Goal: Transaction & Acquisition: Purchase product/service

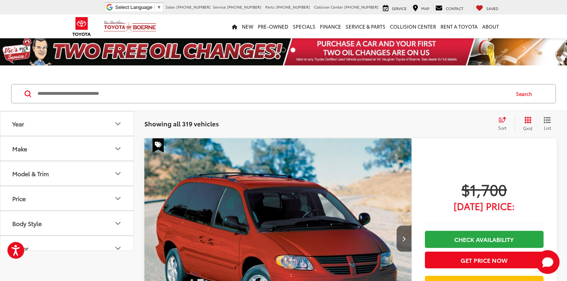
drag, startPoint x: 527, startPoint y: 129, endPoint x: 462, endPoint y: 87, distance: 77.7
click at [527, 129] on span "Grid" at bounding box center [527, 128] width 9 height 6
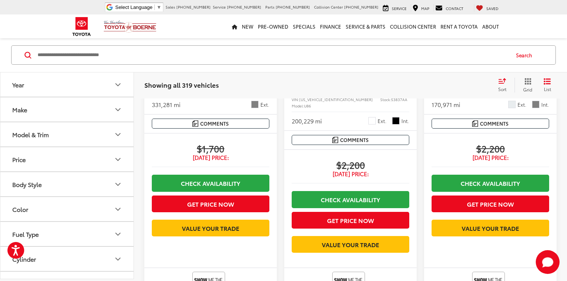
scroll to position [238, 0]
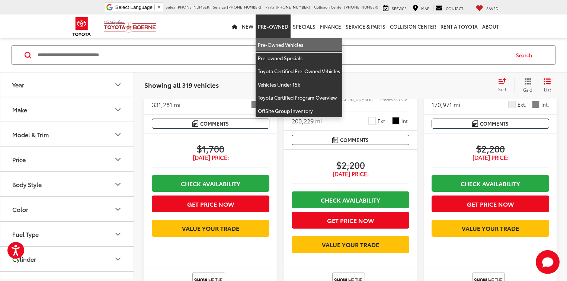
drag, startPoint x: 275, startPoint y: 48, endPoint x: 94, endPoint y: 43, distance: 180.7
click at [275, 48] on link "Pre-Owned Vehicles" at bounding box center [298, 44] width 87 height 13
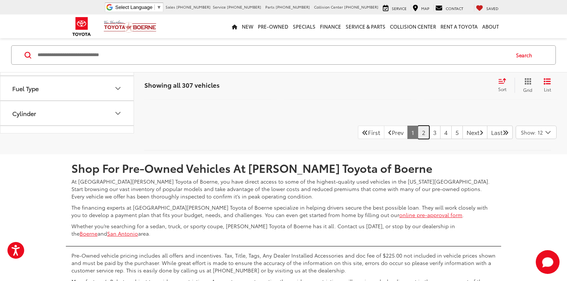
click at [417, 139] on link "2" at bounding box center [423, 132] width 12 height 13
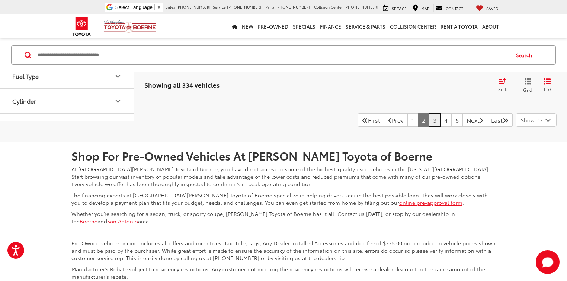
click at [429, 127] on link "3" at bounding box center [435, 119] width 12 height 13
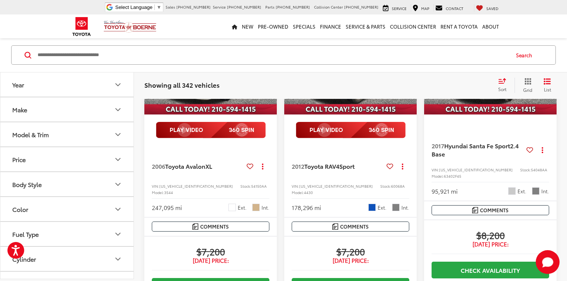
scroll to position [156, 0]
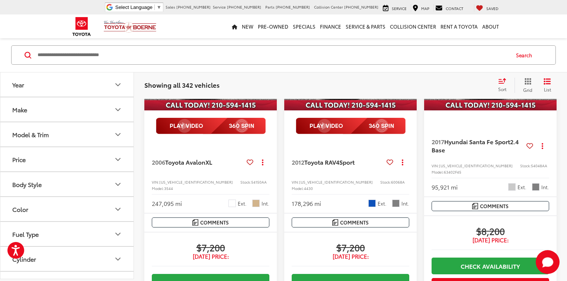
click at [530, 167] on span "54048AA" at bounding box center [538, 166] width 16 height 6
copy span "54048AA"
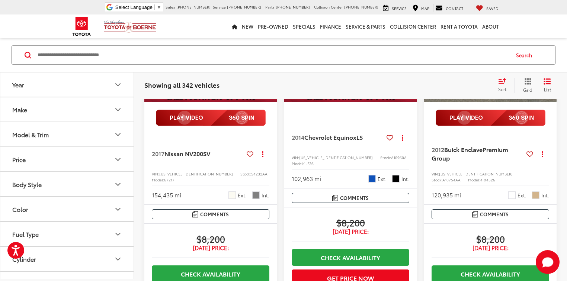
scroll to position [572, 0]
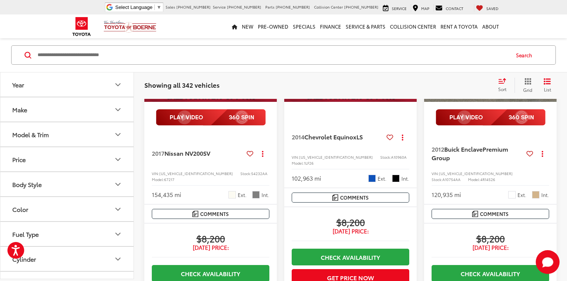
click at [391, 160] on span "A10960A" at bounding box center [399, 157] width 16 height 6
copy span "A10960A"
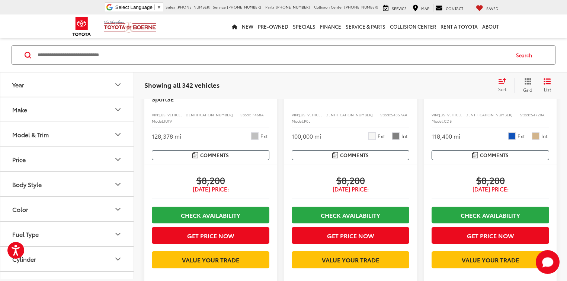
scroll to position [1048, 0]
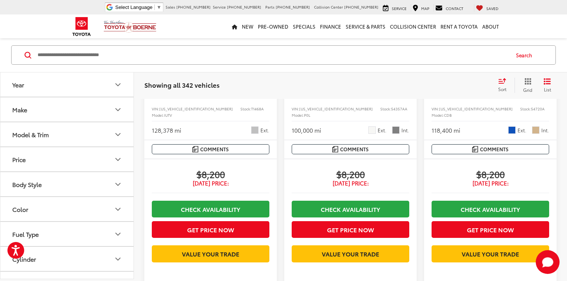
click at [251, 112] on span "T1468A" at bounding box center [257, 109] width 13 height 6
copy span "T1468A"
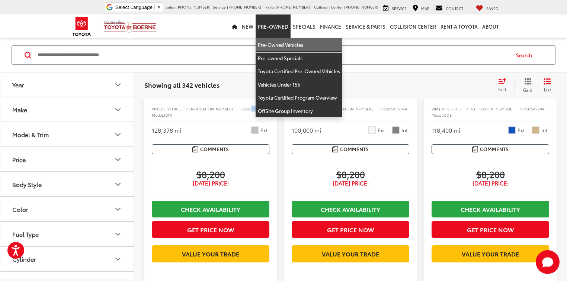
drag, startPoint x: 278, startPoint y: 43, endPoint x: 67, endPoint y: 131, distance: 228.5
click at [278, 44] on link "Pre-Owned Vehicles" at bounding box center [298, 44] width 87 height 13
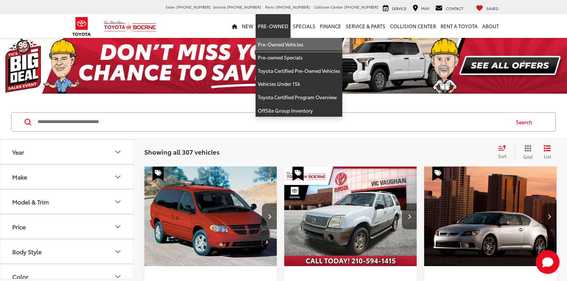
click at [275, 45] on link "Pre-Owned Vehicles" at bounding box center [298, 44] width 87 height 13
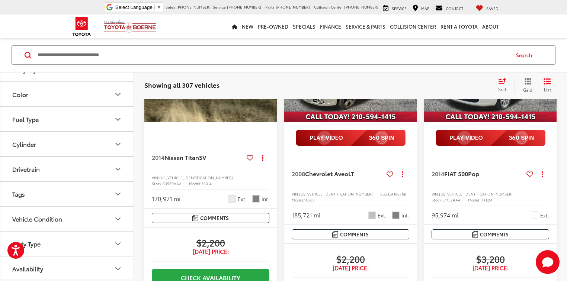
click at [61, 243] on button "Body Type" at bounding box center [67, 244] width 134 height 24
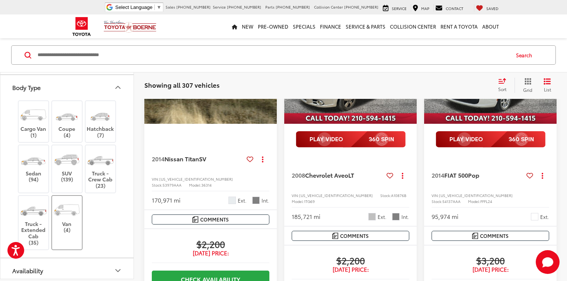
scroll to position [272, 0]
click at [105, 175] on label "Truck - Crew Cab (23)" at bounding box center [100, 168] width 30 height 40
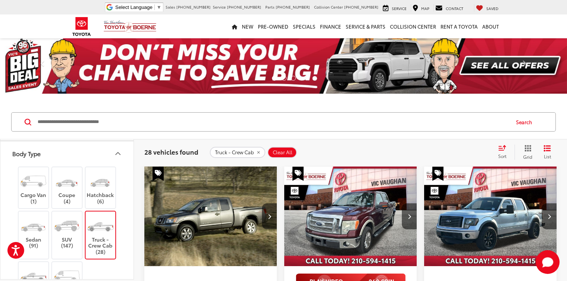
click at [117, 156] on button "Body Type" at bounding box center [67, 153] width 134 height 24
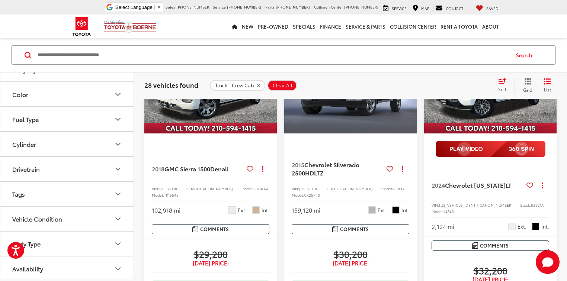
scroll to position [981, 0]
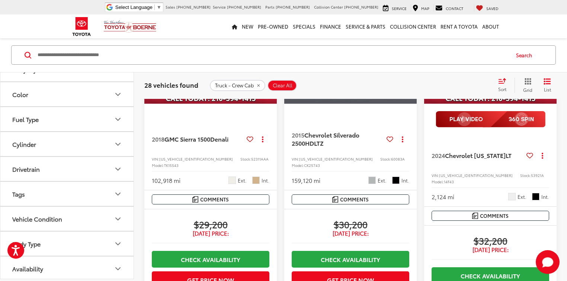
click at [530, 178] on span "53921A" at bounding box center [536, 175] width 13 height 6
copy span "53921A"
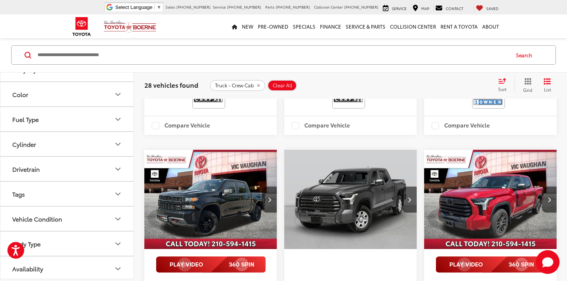
scroll to position [1190, 0]
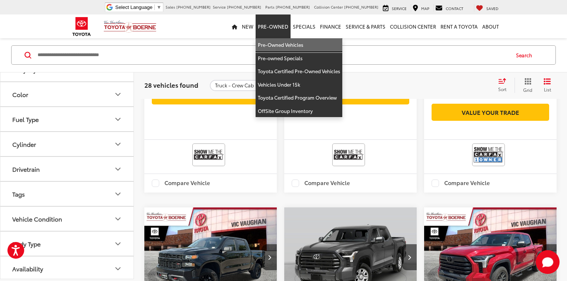
click at [278, 44] on link "Pre-Owned Vehicles" at bounding box center [298, 44] width 87 height 13
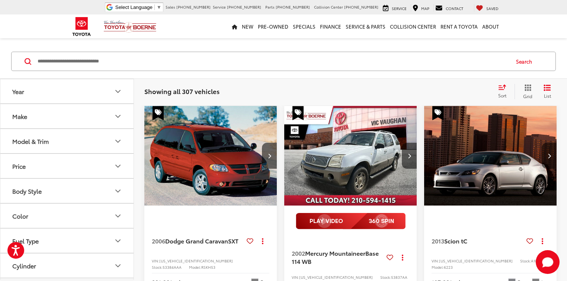
scroll to position [32, 0]
